Goal: Transaction & Acquisition: Purchase product/service

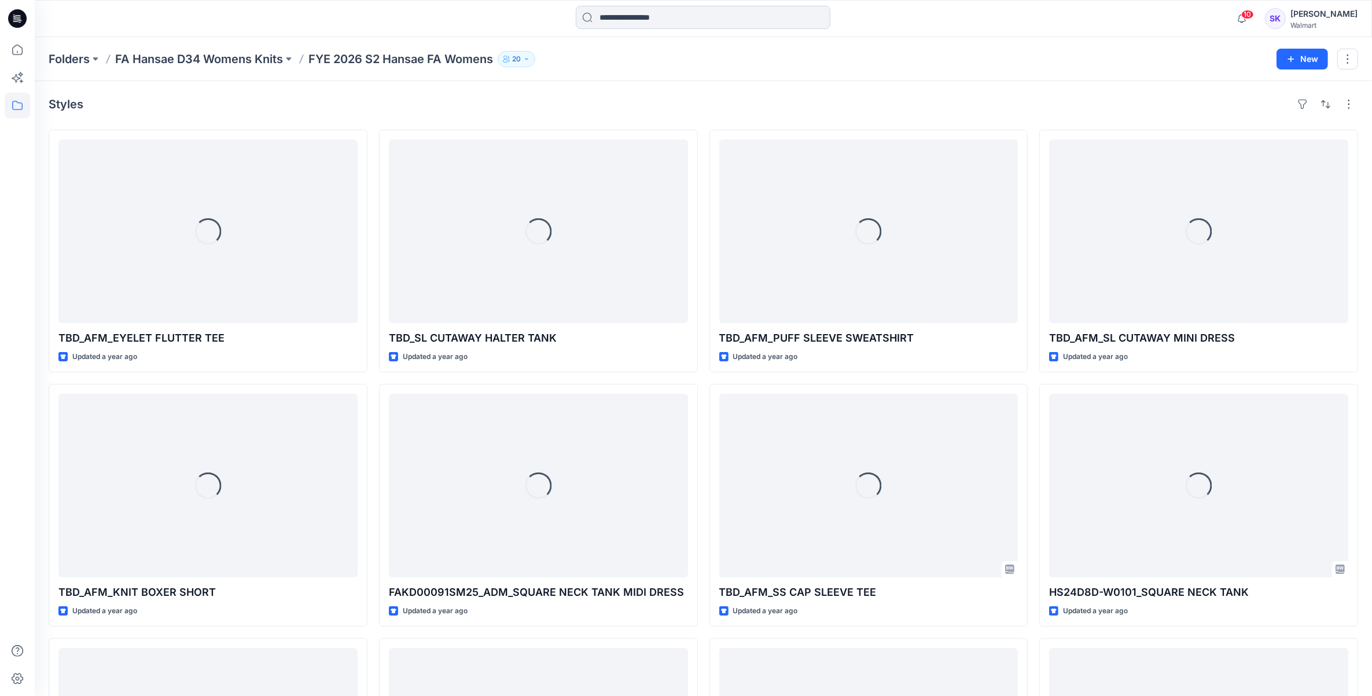
click at [654, 18] on input at bounding box center [703, 17] width 255 height 23
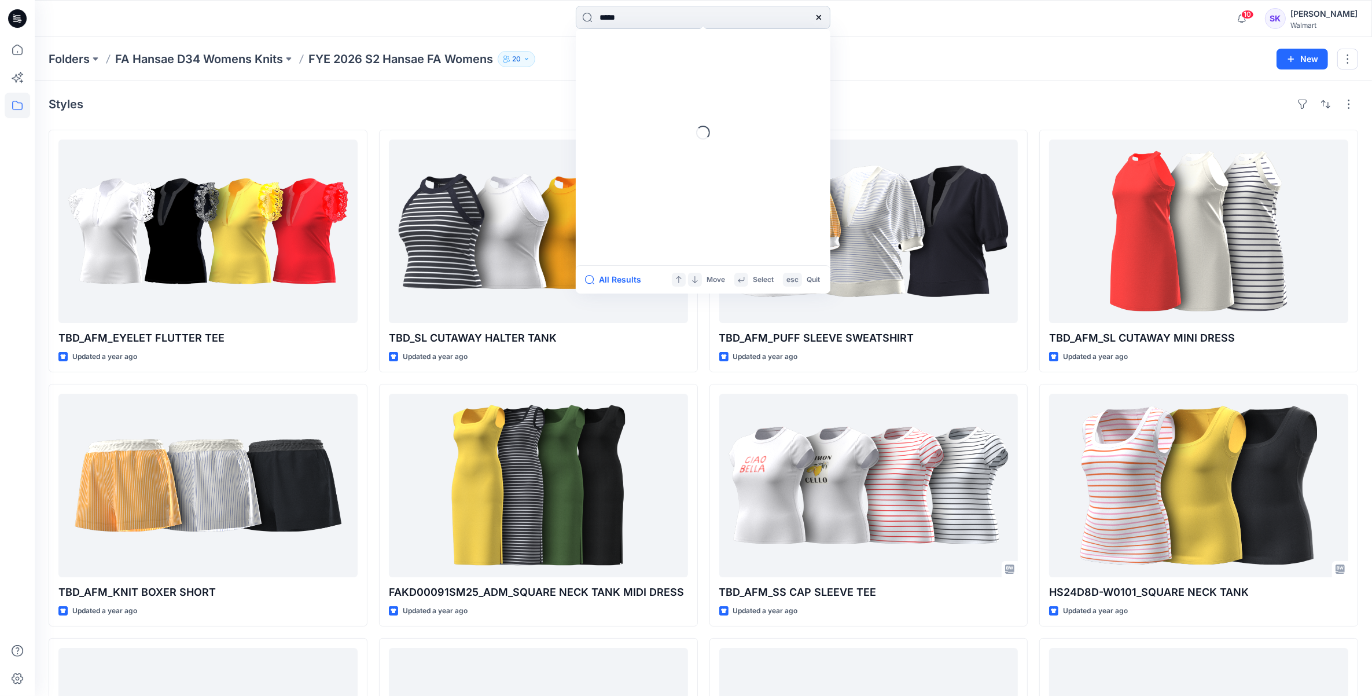
type input "******"
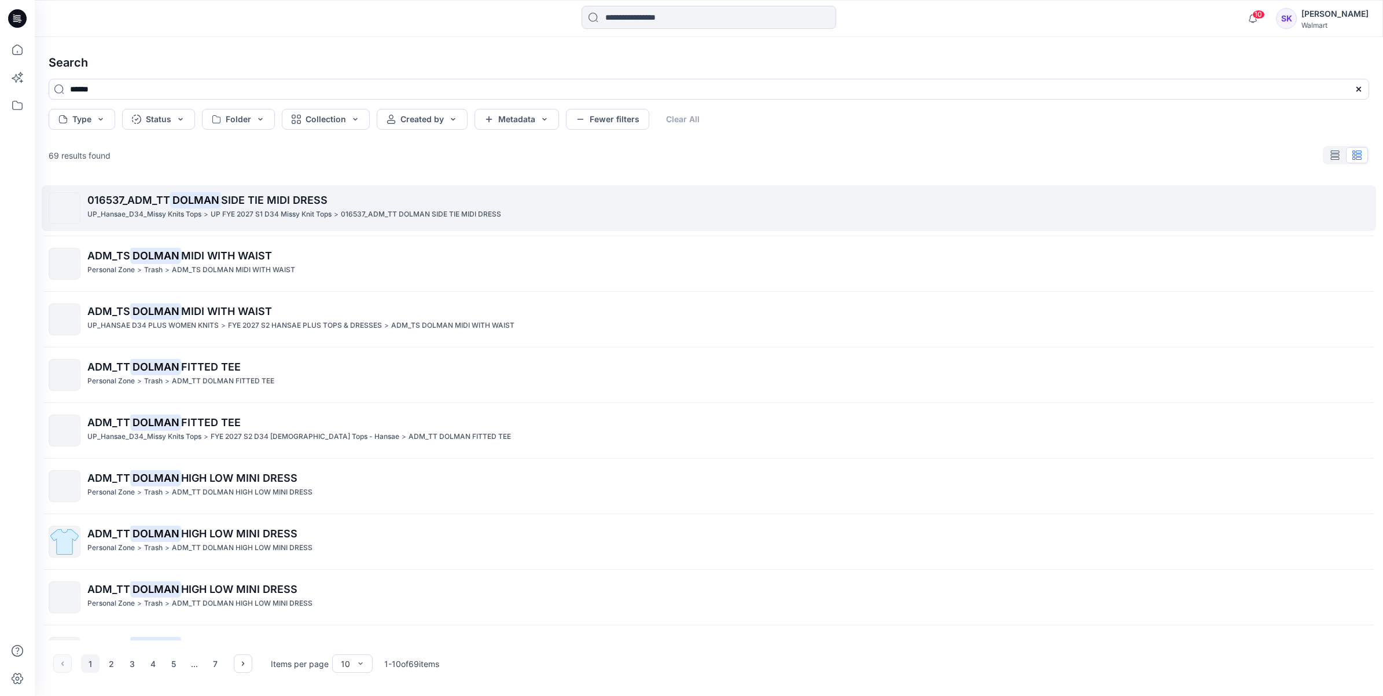
click at [406, 217] on p "016537_ADM_TT DOLMAN SIDE TIE MIDI DRESS" at bounding box center [421, 214] width 160 height 12
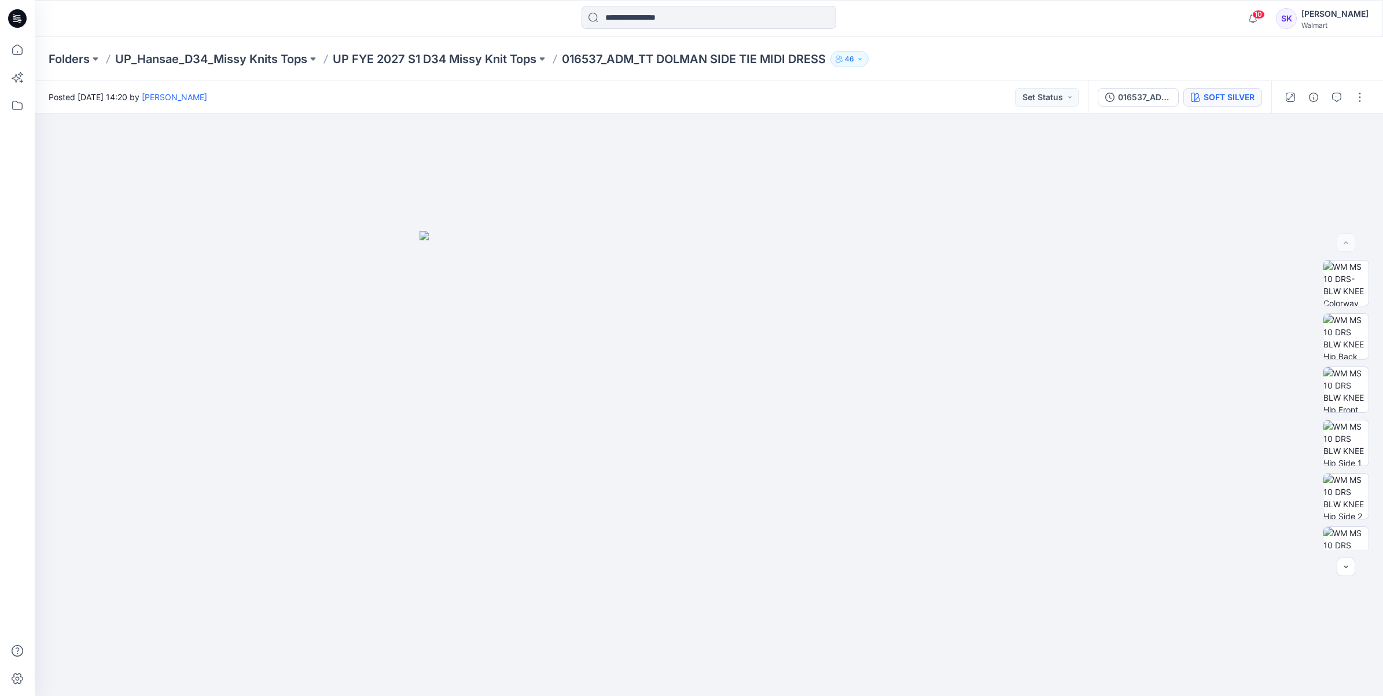
click at [1240, 99] on div "SOFT SILVER" at bounding box center [1229, 97] width 51 height 13
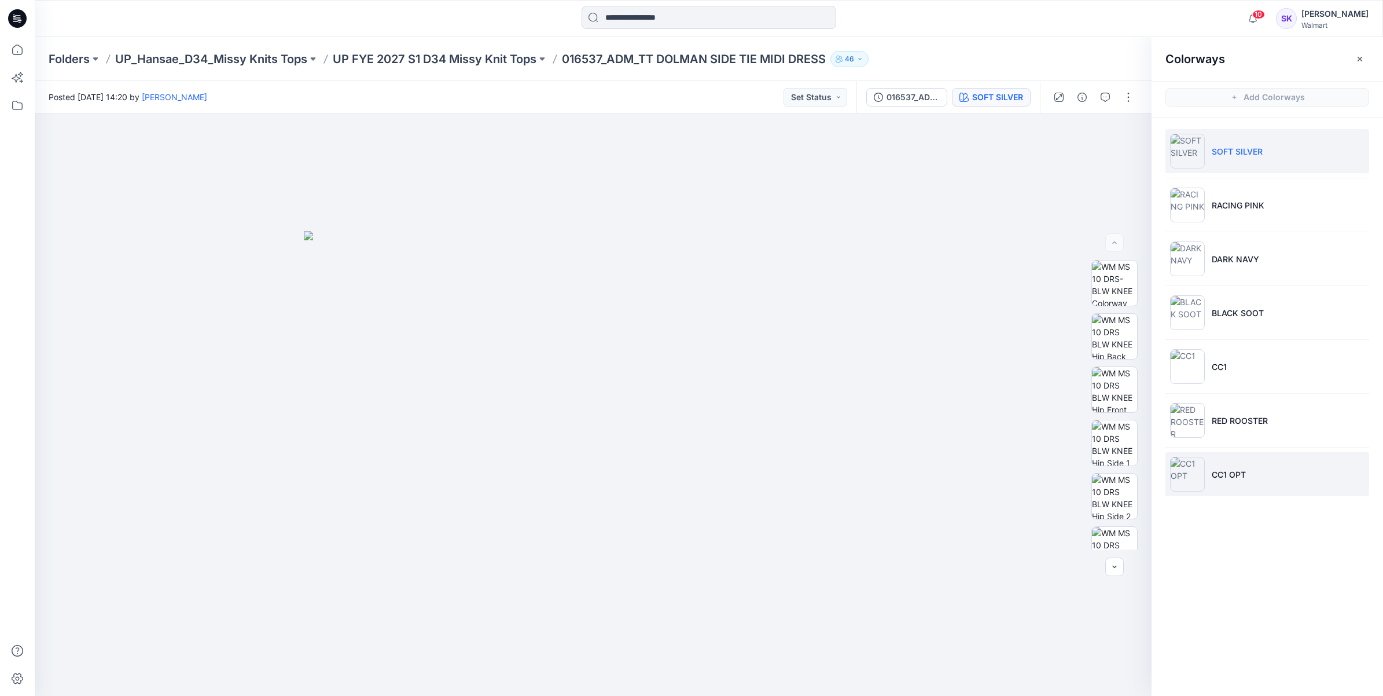
click at [1286, 470] on li "CC1 OPT" at bounding box center [1267, 474] width 204 height 44
click at [1240, 466] on li "CC1 OPT" at bounding box center [1267, 474] width 204 height 44
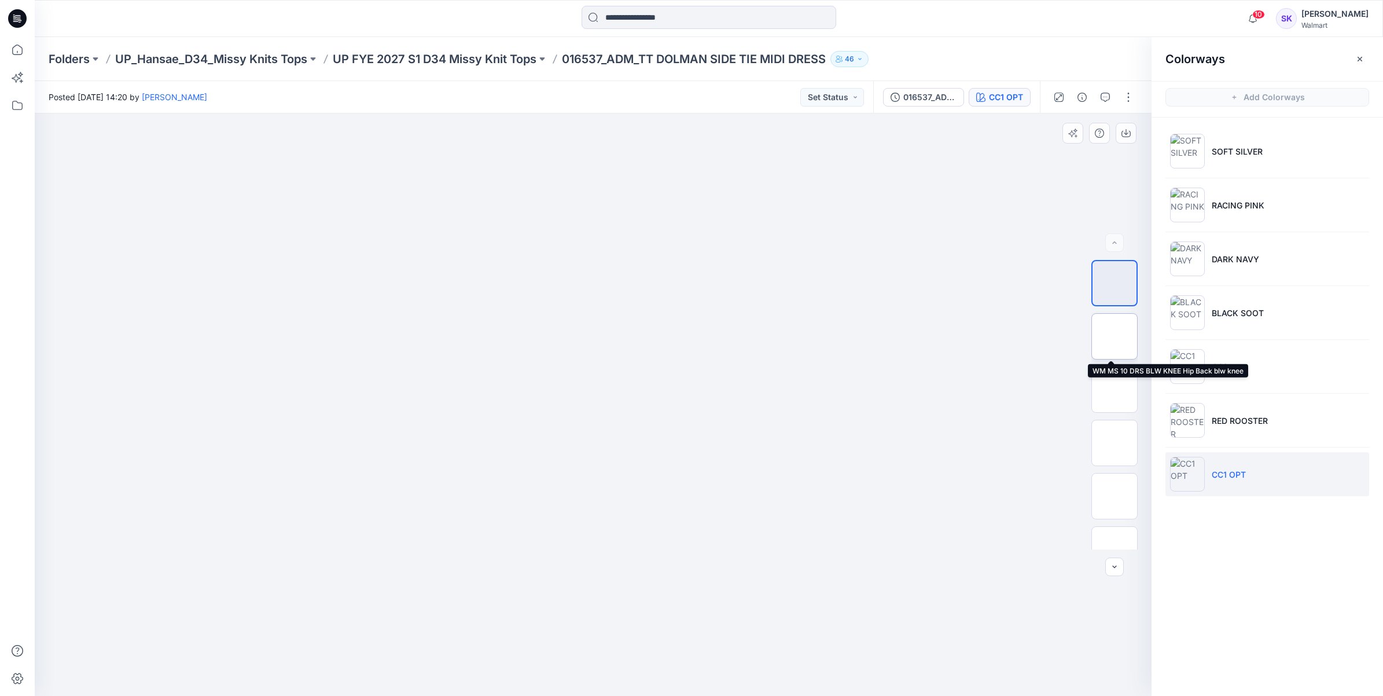
click at [1115, 336] on img at bounding box center [1115, 336] width 0 height 0
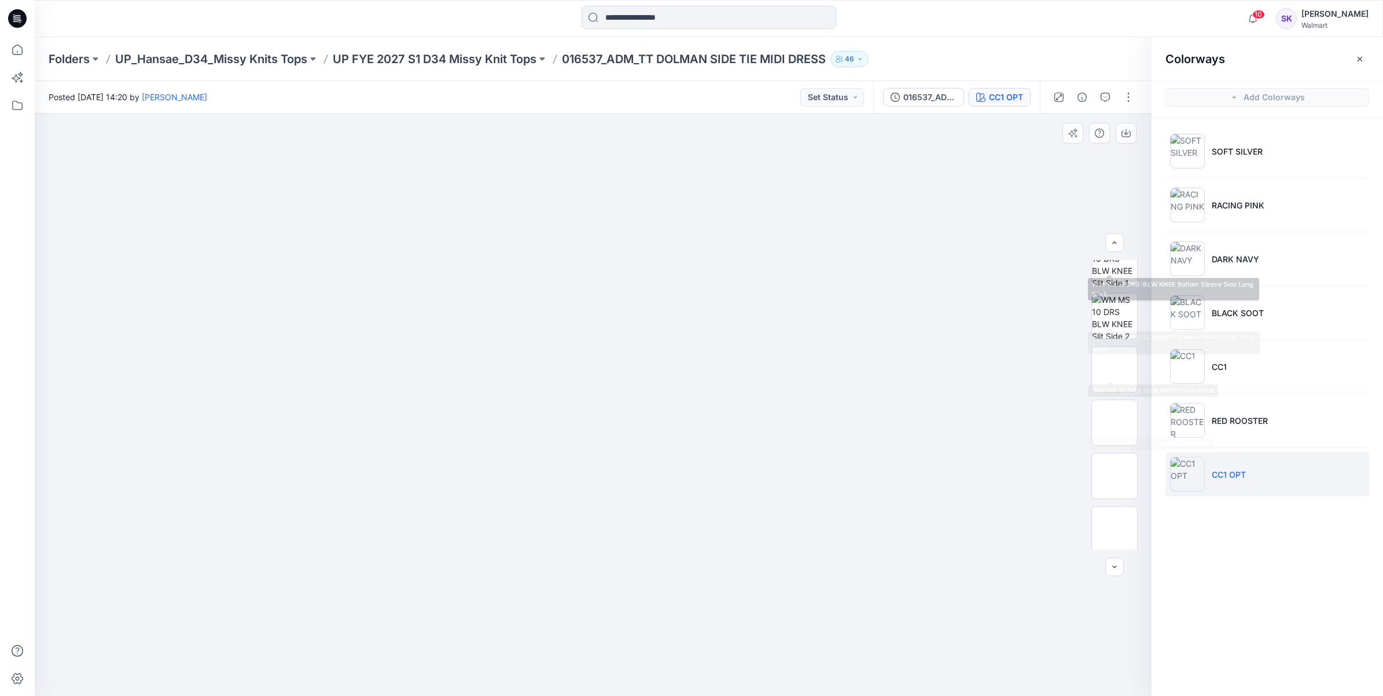
scroll to position [434, 0]
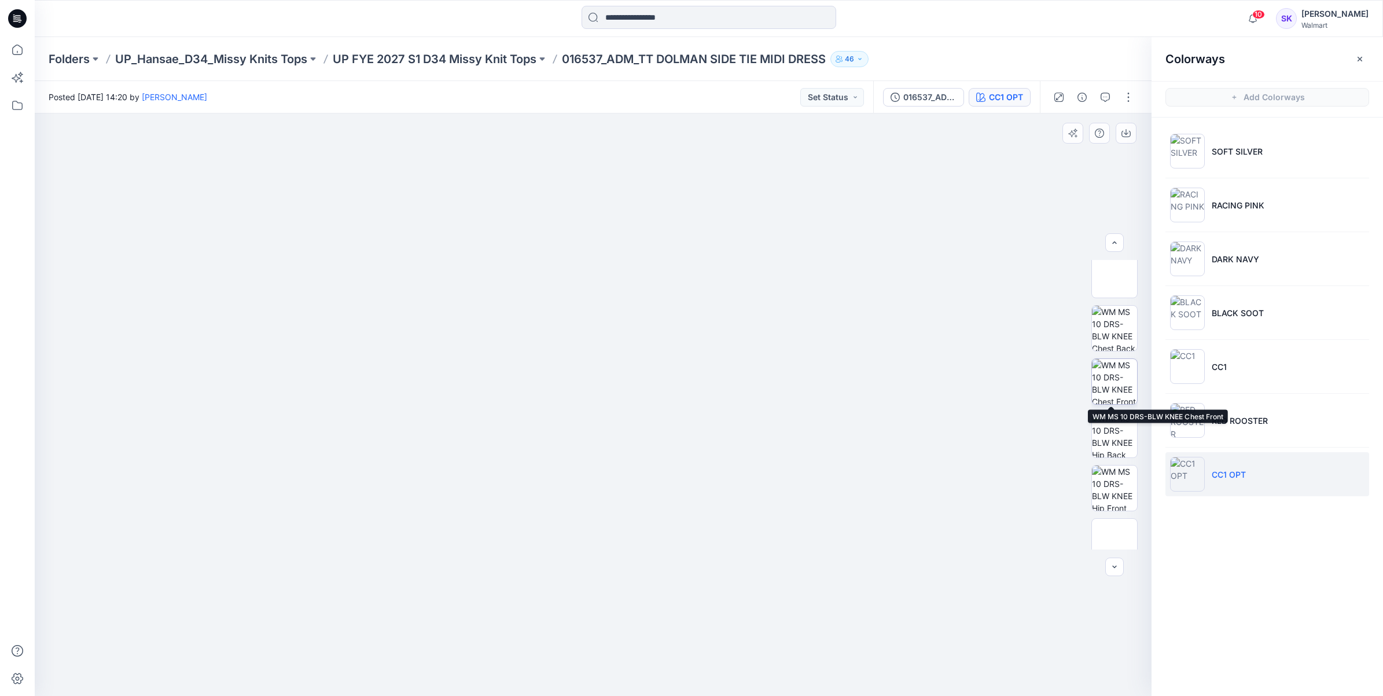
click at [1124, 392] on img at bounding box center [1114, 381] width 45 height 45
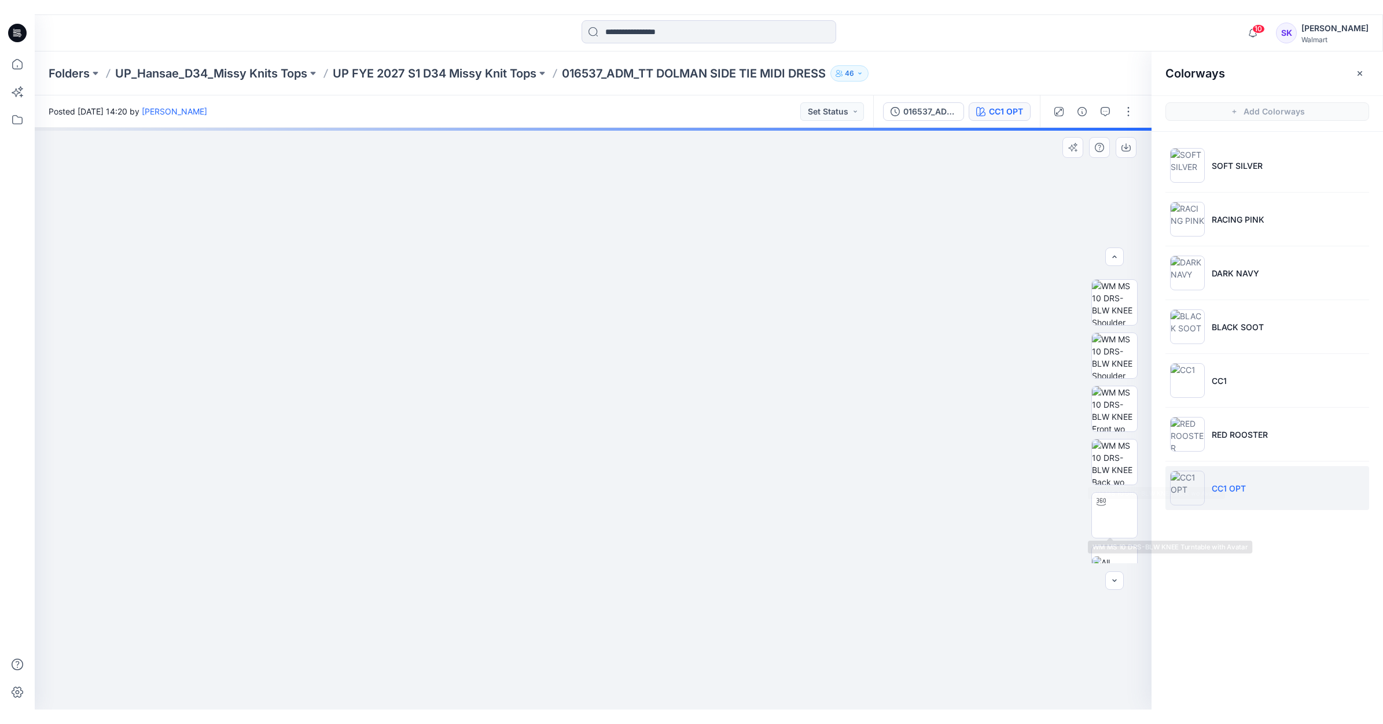
scroll to position [796, 0]
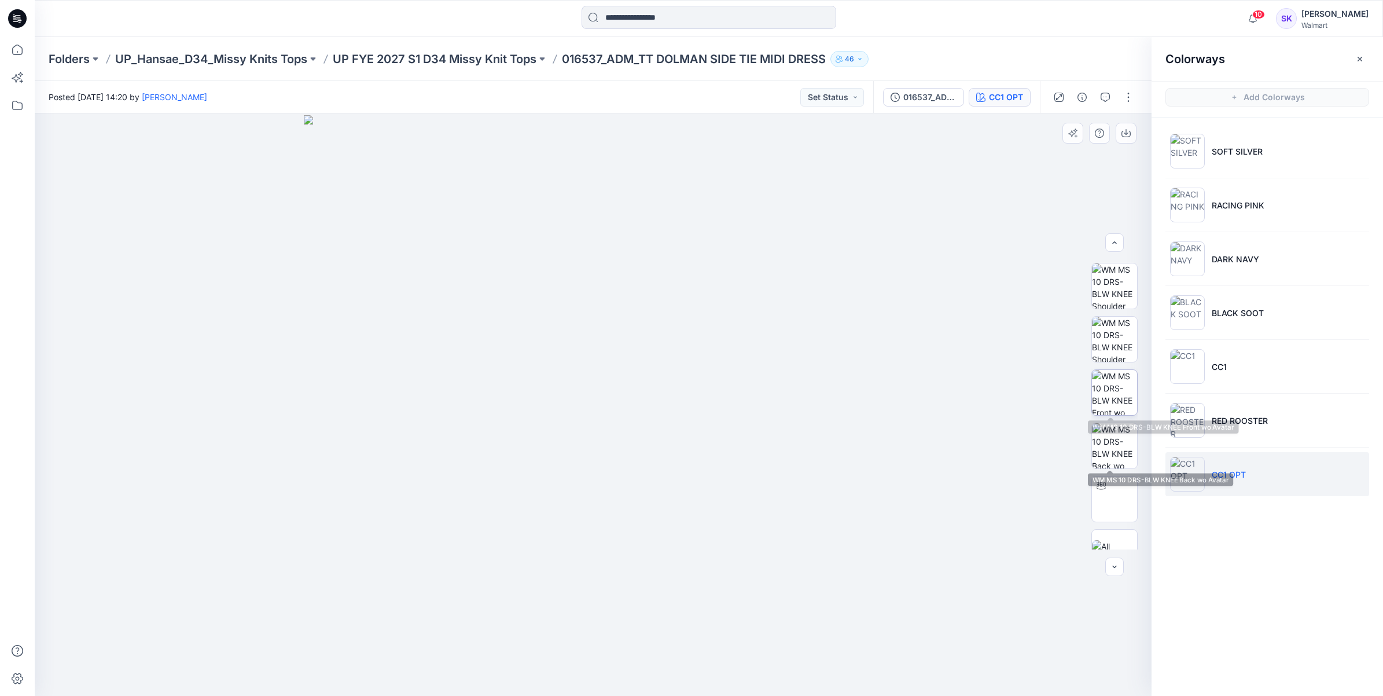
click at [1116, 387] on img at bounding box center [1114, 392] width 45 height 45
click at [1134, 134] on button "button" at bounding box center [1126, 133] width 21 height 21
click at [1120, 451] on img at bounding box center [1114, 445] width 45 height 45
click at [1130, 139] on button "button" at bounding box center [1126, 133] width 21 height 21
click at [869, 263] on img at bounding box center [593, 405] width 579 height 580
